Goal: Information Seeking & Learning: Check status

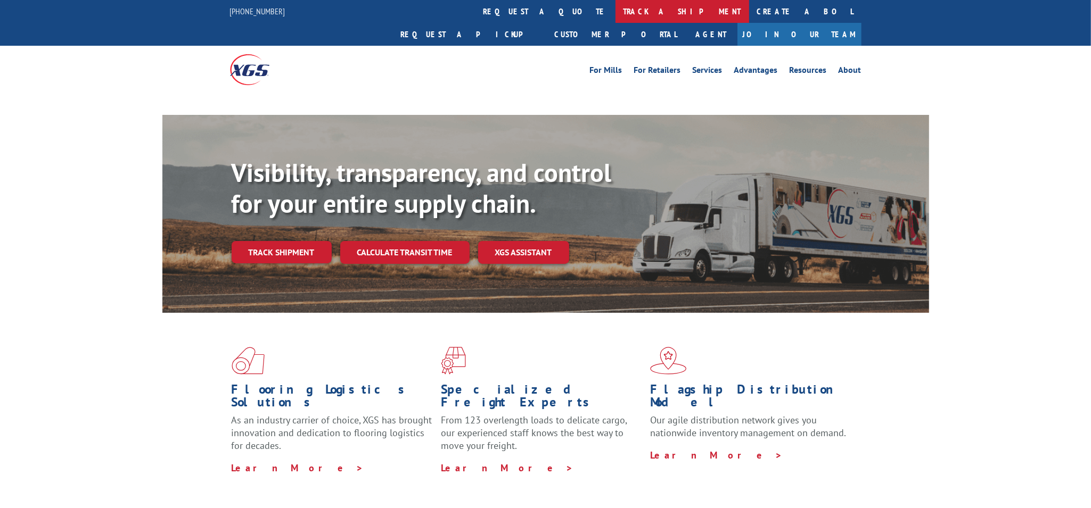
click at [615, 12] on link "track a shipment" at bounding box center [682, 11] width 134 height 23
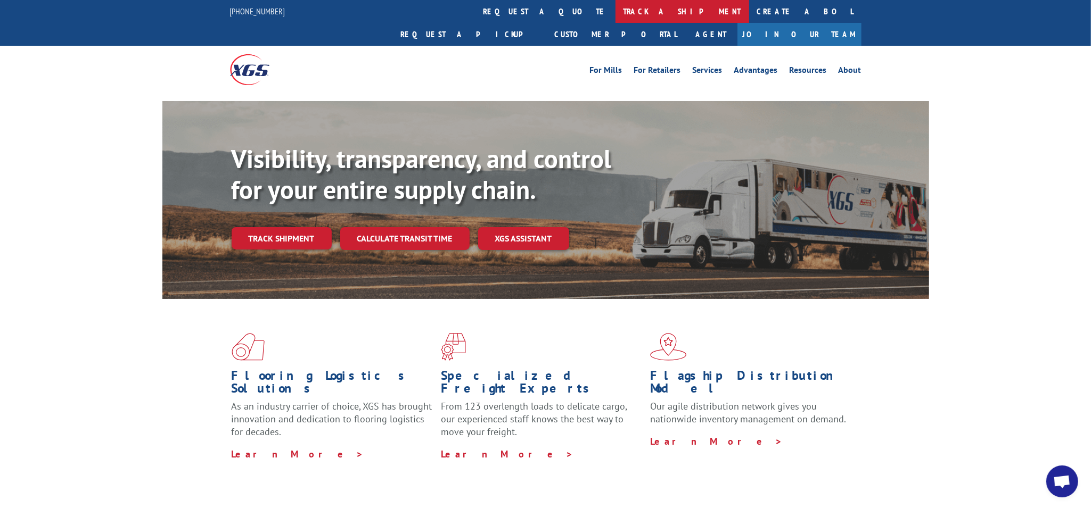
click at [615, 10] on link "track a shipment" at bounding box center [682, 11] width 134 height 23
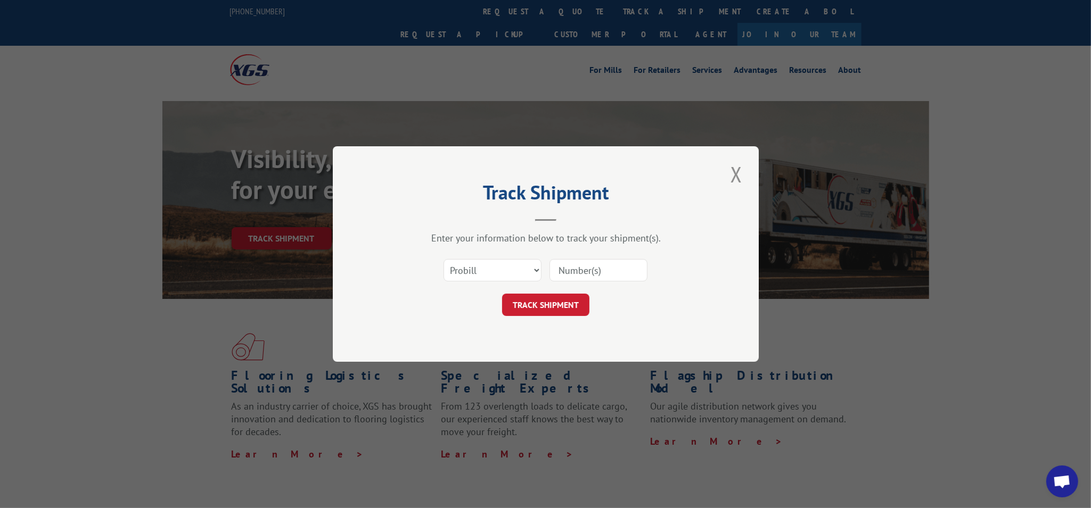
click at [580, 273] on input at bounding box center [598, 270] width 98 height 22
paste input "127977279"
type input "127977279"
click at [550, 299] on button "TRACK SHIPMENT" at bounding box center [545, 305] width 87 height 22
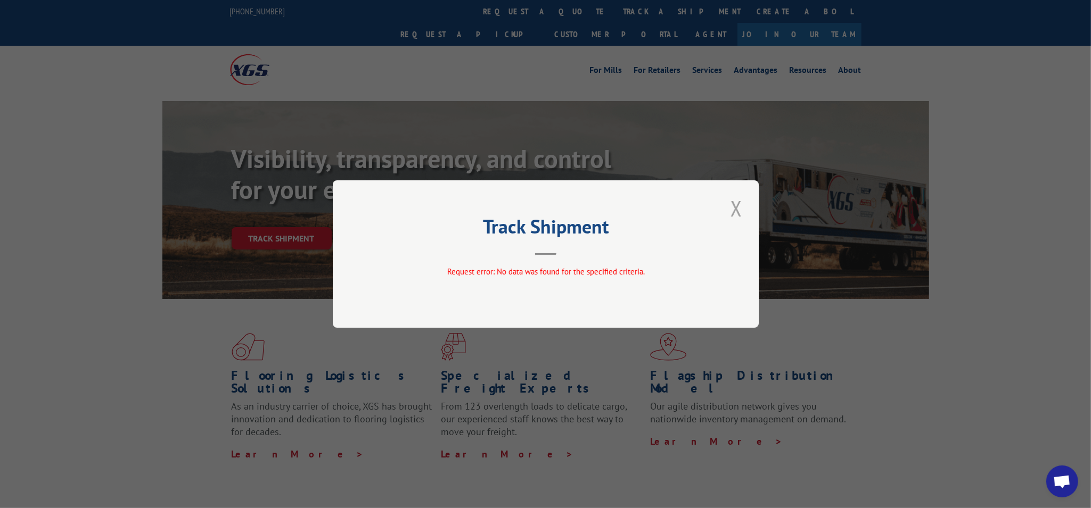
click at [739, 209] on button "Close modal" at bounding box center [736, 208] width 18 height 29
